Goal: Task Accomplishment & Management: Manage account settings

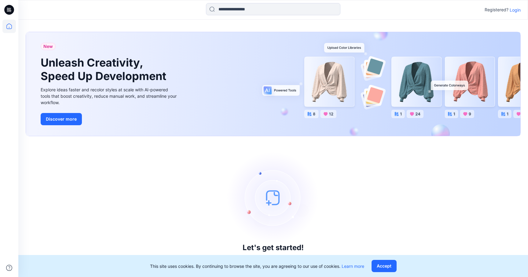
click at [514, 10] on p "Login" at bounding box center [514, 10] width 11 height 6
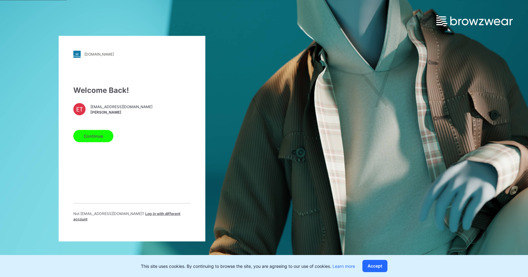
drag, startPoint x: 126, startPoint y: 111, endPoint x: 100, endPoint y: 137, distance: 36.1
click at [126, 110] on span "etlamani@garan.com" at bounding box center [121, 106] width 62 height 5
click at [98, 135] on button "Continue" at bounding box center [93, 136] width 40 height 12
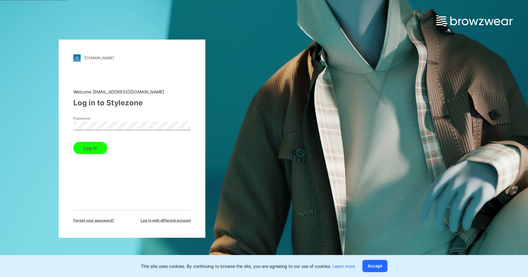
click at [128, 141] on div "Log in" at bounding box center [131, 146] width 117 height 15
click at [94, 148] on button "Log in" at bounding box center [90, 148] width 34 height 12
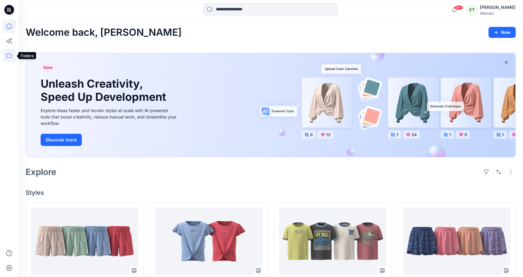
click at [7, 57] on icon at bounding box center [8, 55] width 13 height 13
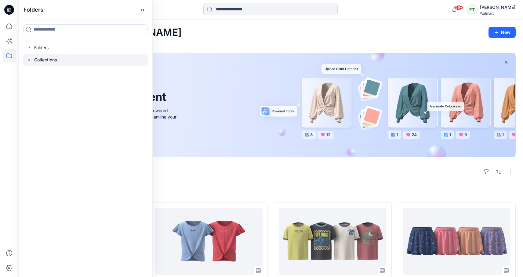
click at [39, 56] on p "Collections" at bounding box center [45, 59] width 23 height 7
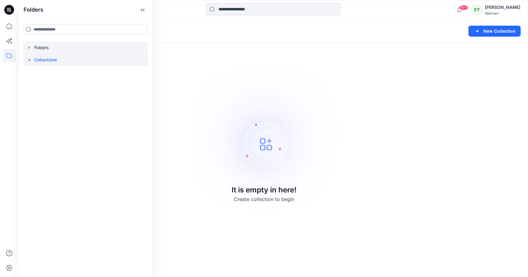
click at [70, 52] on div at bounding box center [85, 48] width 125 height 12
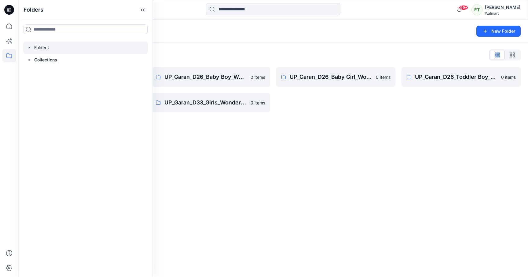
click at [333, 221] on div "Folders New Folder Folders List UP_Garan Littles 0 items UP_Garan_D26_Toddler G…" at bounding box center [272, 148] width 509 height 257
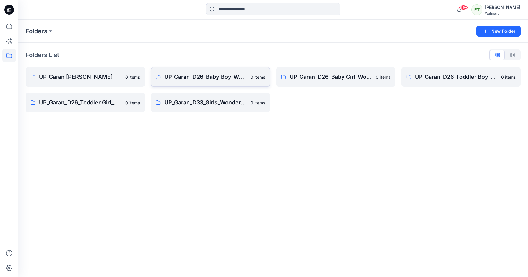
click at [163, 72] on link "UP_Garan_D26_Baby Boy_Wonder Nation 0 items" at bounding box center [210, 77] width 119 height 20
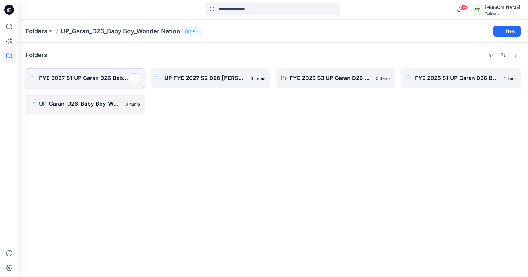
click at [120, 86] on link "FYE 2027 S1 UP Garan D26 Baby Boy" at bounding box center [85, 78] width 119 height 20
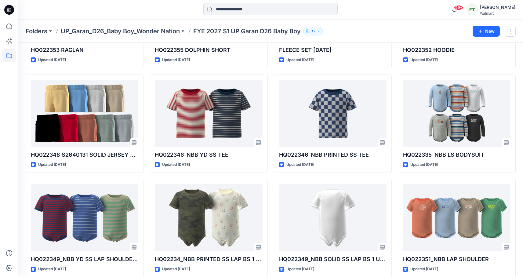
scroll to position [734, 0]
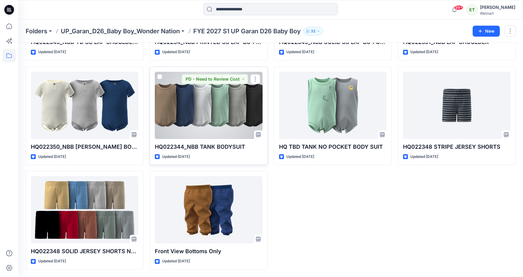
click at [214, 114] on div at bounding box center [208, 105] width 107 height 67
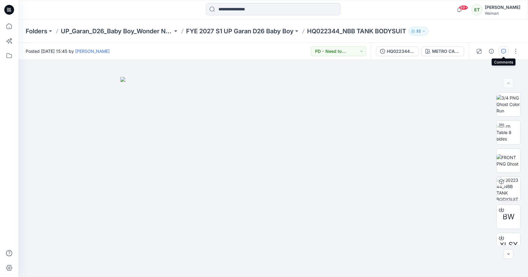
click at [499, 49] on button "button" at bounding box center [503, 51] width 10 height 10
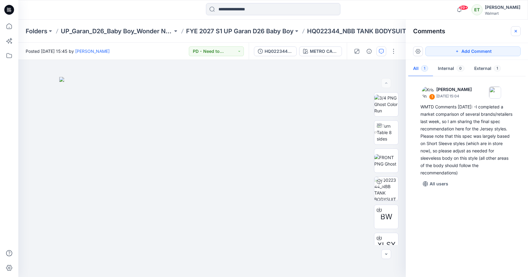
click at [514, 32] on icon "button" at bounding box center [515, 31] width 5 height 5
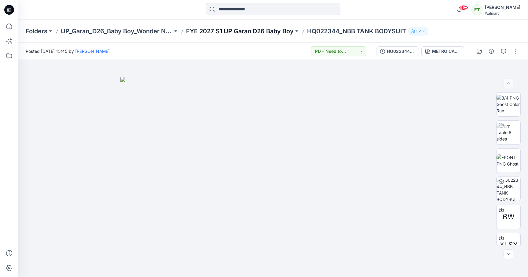
click at [265, 33] on p "FYE 2027 S1 UP Garan D26 Baby Boy" at bounding box center [239, 31] width 107 height 9
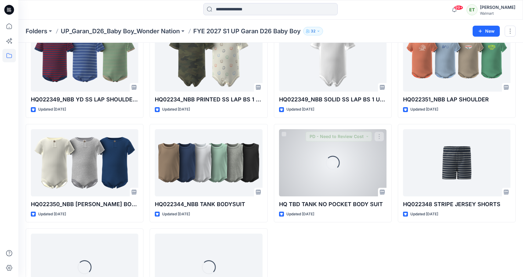
scroll to position [734, 0]
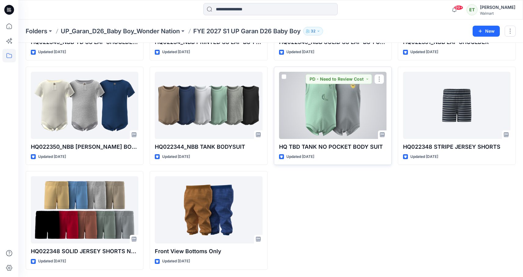
click at [331, 118] on div at bounding box center [332, 105] width 107 height 67
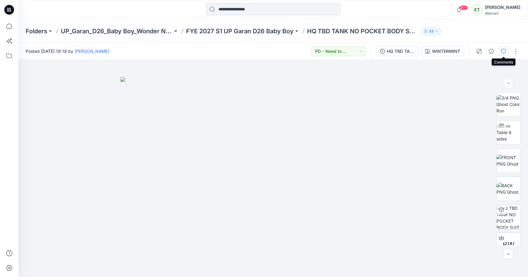
click at [503, 51] on icon "button" at bounding box center [503, 51] width 5 height 5
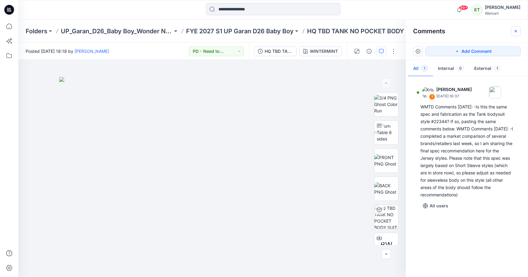
click at [511, 29] on button "button" at bounding box center [515, 31] width 10 height 10
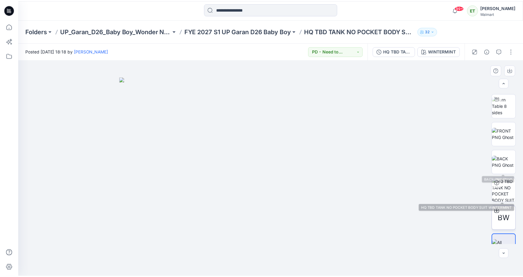
scroll to position [27, 0]
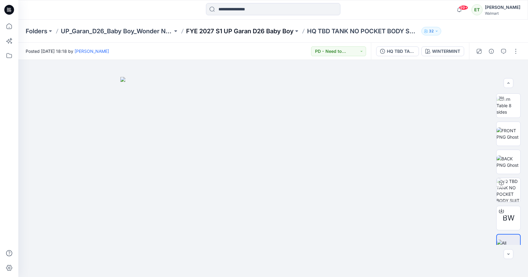
click at [260, 27] on p "FYE 2027 S1 UP Garan D26 Baby Boy" at bounding box center [239, 31] width 107 height 9
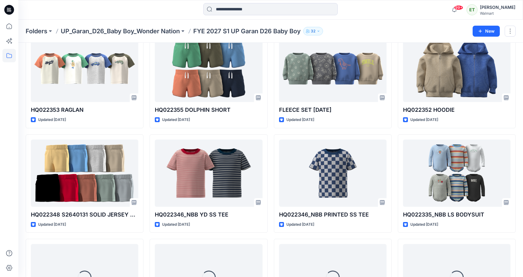
scroll to position [734, 0]
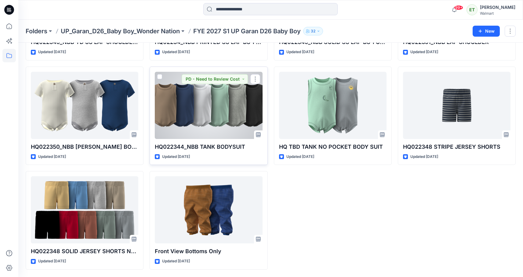
click at [212, 114] on div at bounding box center [208, 105] width 107 height 67
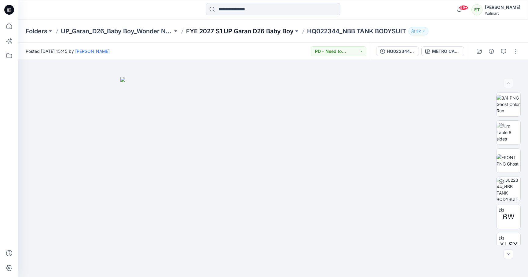
click at [279, 28] on p "FYE 2027 S1 UP Garan D26 Baby Boy" at bounding box center [239, 31] width 107 height 9
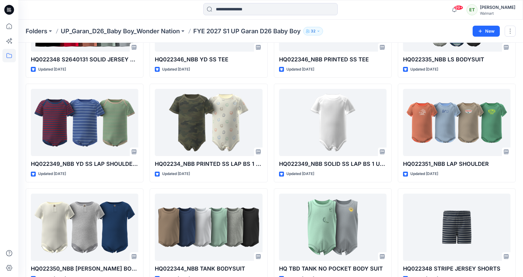
scroll to position [734, 0]
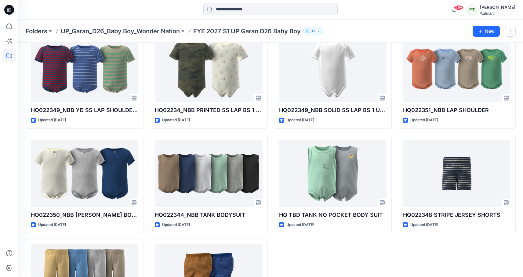
scroll to position [667, 0]
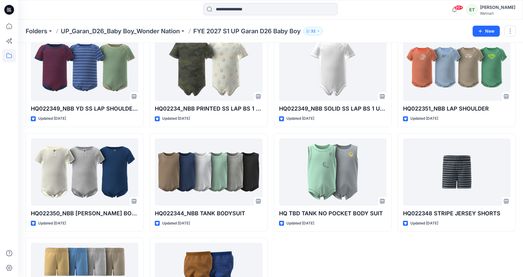
click at [349, 12] on div at bounding box center [270, 9] width 252 height 13
click at [156, 17] on div "99+ Notifications Emahnuyah Noel has updated HQ022376_RINGER TEE with RINGER TE…" at bounding box center [270, 10] width 505 height 20
click at [371, 14] on div at bounding box center [270, 9] width 252 height 13
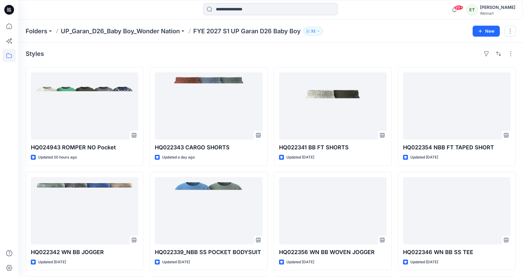
scroll to position [0, 0]
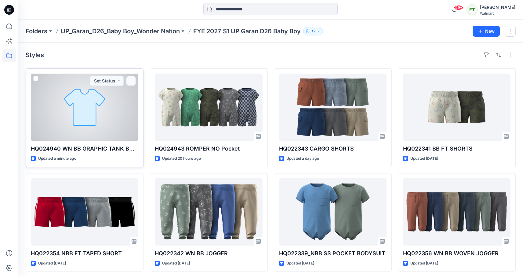
click at [133, 76] on button "button" at bounding box center [131, 81] width 10 height 10
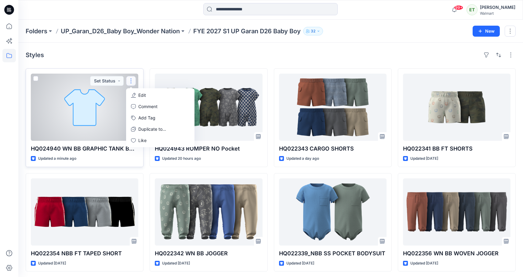
click at [139, 98] on p "Edit" at bounding box center [142, 95] width 8 height 6
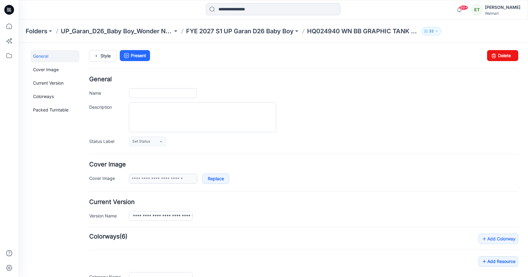
type input "**********"
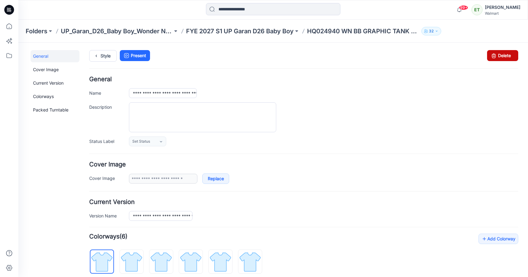
click at [495, 58] on link "Delete" at bounding box center [502, 55] width 31 height 11
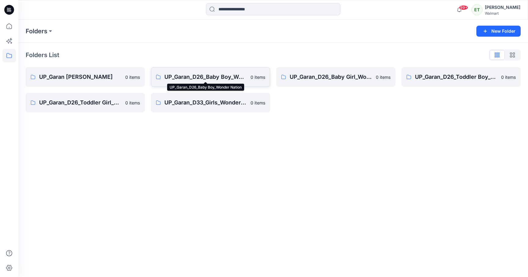
click at [183, 80] on p "UP_Garan_D26_Baby Boy_Wonder Nation" at bounding box center [205, 77] width 82 height 9
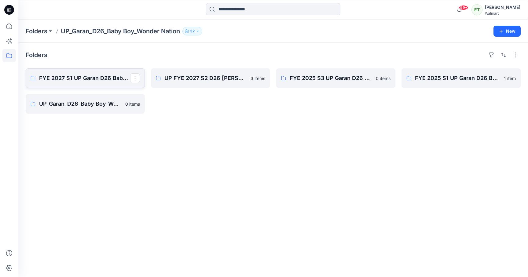
click at [99, 73] on link "FYE 2027 S1 UP Garan D26 Baby Boy" at bounding box center [85, 78] width 119 height 20
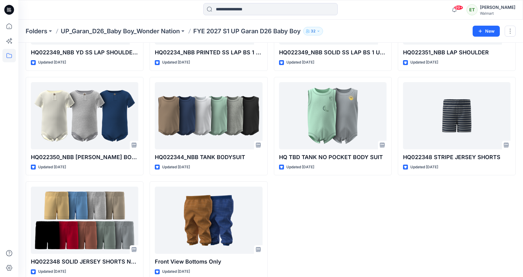
scroll to position [726, 0]
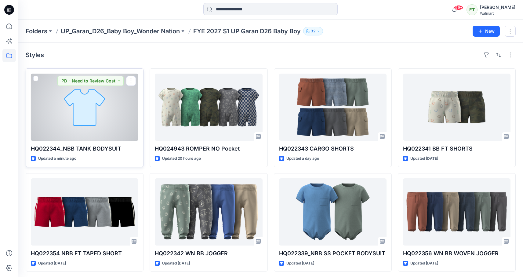
click at [99, 123] on div at bounding box center [84, 107] width 107 height 67
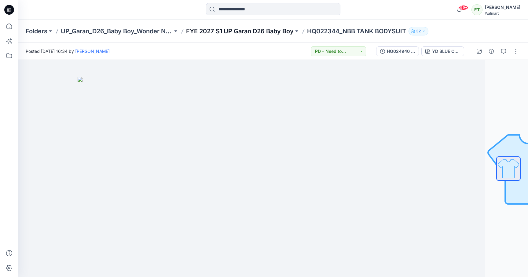
click at [259, 31] on p "FYE 2027 S1 UP Garan D26 Baby Boy" at bounding box center [239, 31] width 107 height 9
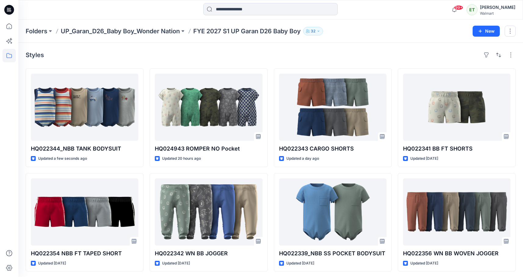
click at [146, 62] on div "Styles HQ022344_NBB TANK BODYSUIT Updated a few seconds ago HQ022354 NBB FT TAP…" at bounding box center [270, 224] width 505 height 363
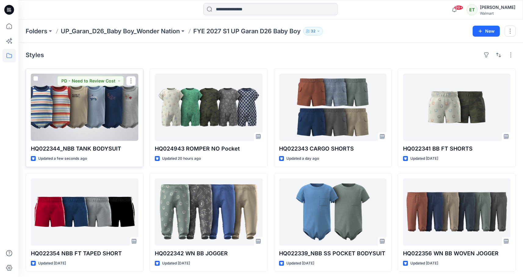
click at [126, 101] on div at bounding box center [84, 107] width 107 height 67
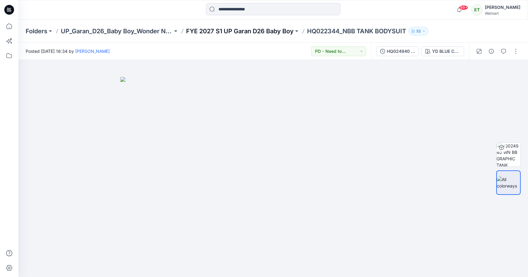
click at [256, 30] on p "FYE 2027 S1 UP Garan D26 Baby Boy" at bounding box center [239, 31] width 107 height 9
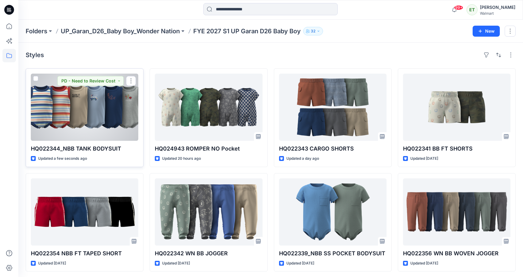
click at [118, 103] on div at bounding box center [84, 107] width 107 height 67
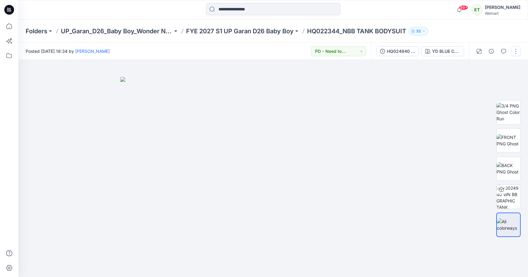
click at [514, 51] on button "button" at bounding box center [515, 51] width 10 height 10
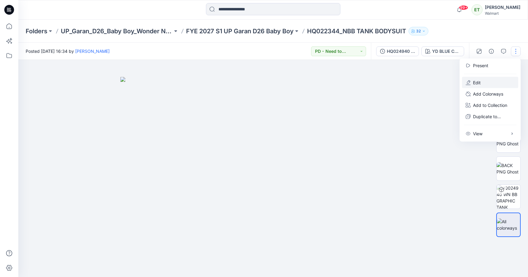
click at [504, 82] on button "Edit" at bounding box center [490, 82] width 56 height 11
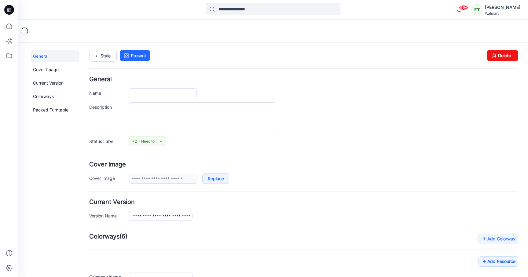
type input "**********"
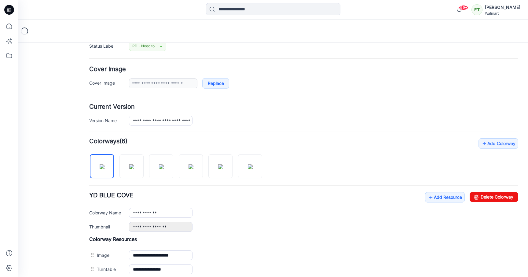
scroll to position [200, 0]
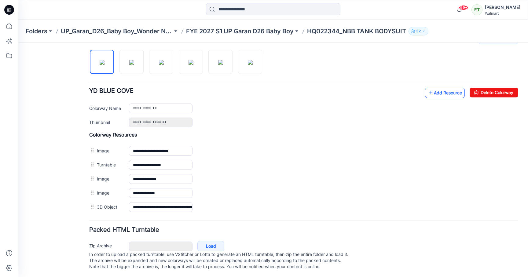
click at [451, 95] on link "Add Resource" at bounding box center [445, 93] width 40 height 10
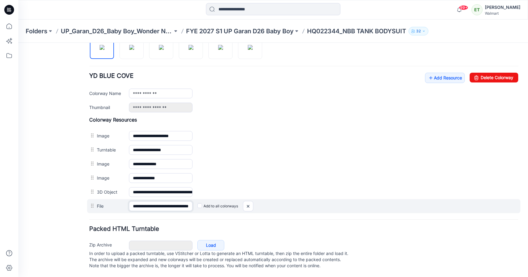
scroll to position [0, 34]
drag, startPoint x: 133, startPoint y: 201, endPoint x: 202, endPoint y: 201, distance: 68.7
click at [202, 201] on div "**********" at bounding box center [303, 206] width 433 height 14
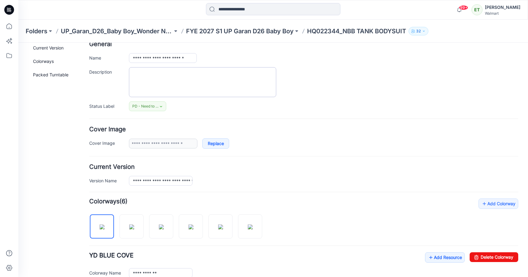
scroll to position [0, 0]
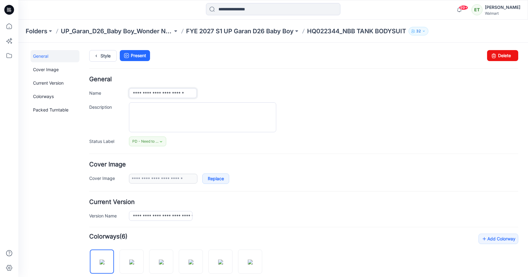
click at [189, 96] on input "**********" at bounding box center [163, 93] width 68 height 10
click at [190, 96] on input "**********" at bounding box center [163, 93] width 68 height 10
click at [194, 91] on input "**********" at bounding box center [163, 93] width 68 height 10
click at [191, 93] on input "**********" at bounding box center [163, 93] width 68 height 10
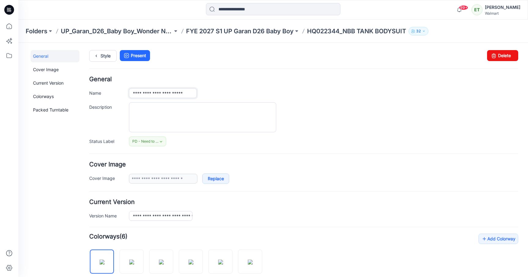
click at [191, 93] on input "**********" at bounding box center [163, 93] width 68 height 10
type input "*"
paste input "**********"
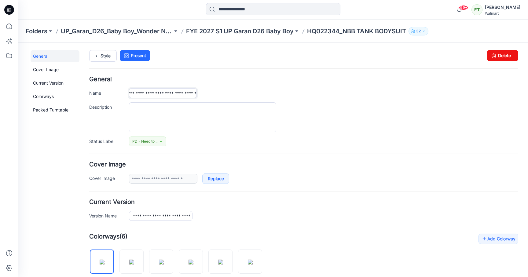
type input "**********"
click at [317, 100] on div "**********" at bounding box center [303, 111] width 429 height 70
click at [195, 94] on input "**********" at bounding box center [163, 93] width 68 height 10
click at [344, 81] on h4 "General" at bounding box center [303, 79] width 429 height 6
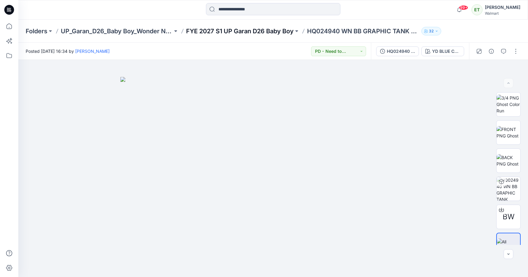
click at [258, 35] on p "FYE 2027 S1 UP Garan D26 Baby Boy" at bounding box center [239, 31] width 107 height 9
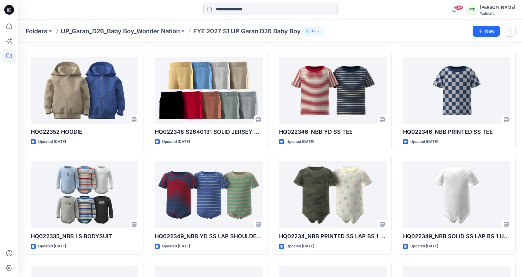
scroll to position [537, 0]
